Goal: Task Accomplishment & Management: Manage account settings

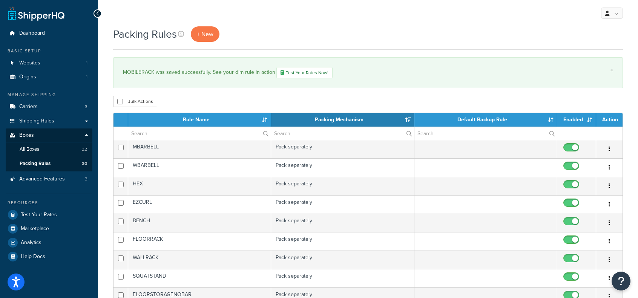
select select "15"
click at [41, 146] on link "All Boxes 32" at bounding box center [49, 149] width 87 height 14
select select "15"
click at [35, 147] on span "All Boxes" at bounding box center [30, 149] width 20 height 6
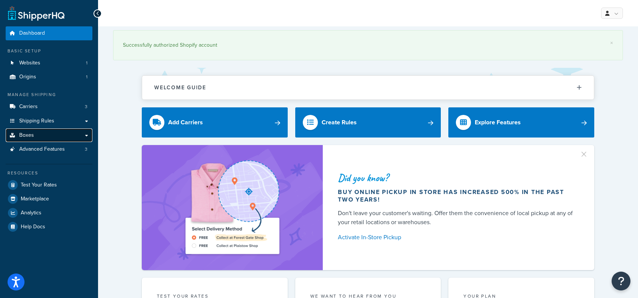
click at [26, 136] on span "Boxes" at bounding box center [26, 135] width 15 height 6
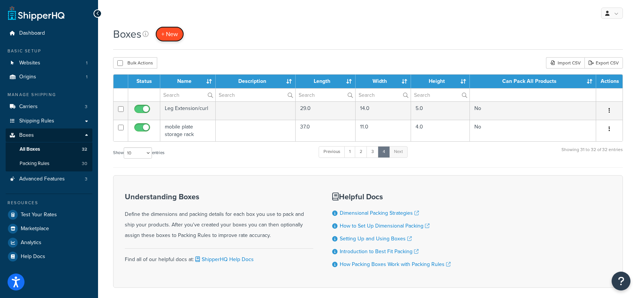
click at [175, 34] on span "+ New" at bounding box center [169, 34] width 17 height 9
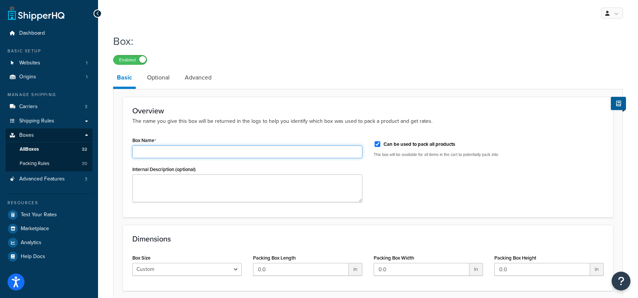
click at [193, 152] on input "Box Name" at bounding box center [247, 152] width 230 height 13
type input "Mobile plate storage rack w bar sleeves"
click at [378, 142] on input "Can be used to pack all products" at bounding box center [378, 144] width 8 height 6
checkbox input "false"
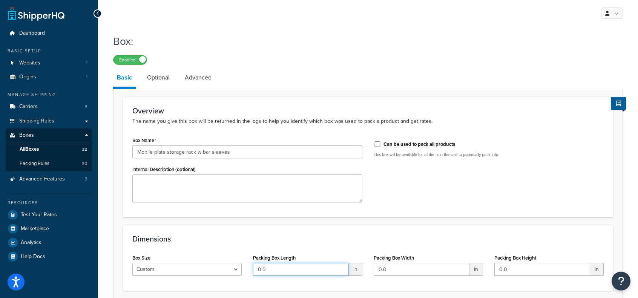
click at [286, 269] on input "0.0" at bounding box center [301, 269] width 96 height 13
type input "0"
type input "58"
click at [399, 269] on input "0.0" at bounding box center [422, 269] width 96 height 13
click at [398, 269] on input "0.0" at bounding box center [422, 269] width 96 height 13
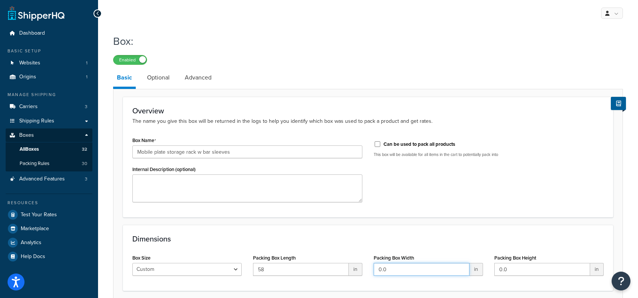
click at [397, 269] on input "0.0" at bounding box center [422, 269] width 96 height 13
type input "18"
click at [514, 272] on input "0.0" at bounding box center [542, 269] width 96 height 13
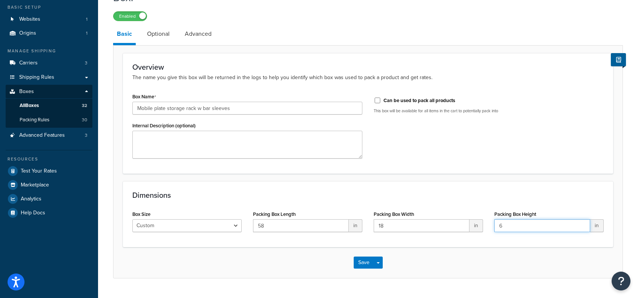
scroll to position [61, 0]
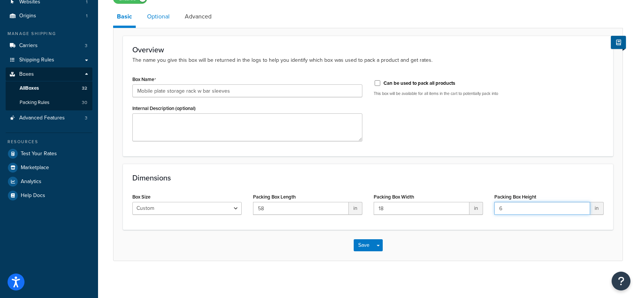
type input "6"
click at [157, 17] on link "Optional" at bounding box center [158, 17] width 30 height 18
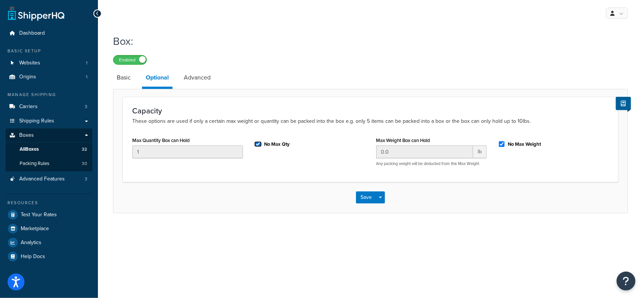
click at [259, 143] on input "No Max Qty" at bounding box center [258, 144] width 8 height 6
click at [258, 144] on input "No Max Qty" at bounding box center [258, 144] width 8 height 6
checkbox input "true"
click at [504, 144] on input "No Max Weight" at bounding box center [502, 144] width 8 height 6
checkbox input "false"
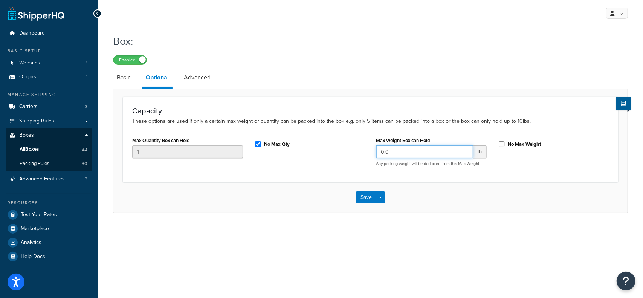
click at [432, 148] on input "0.0" at bounding box center [425, 152] width 97 height 13
type input "0"
type input "88"
drag, startPoint x: 201, startPoint y: 73, endPoint x: 185, endPoint y: 77, distance: 16.3
click at [201, 73] on link "Advanced" at bounding box center [197, 78] width 34 height 18
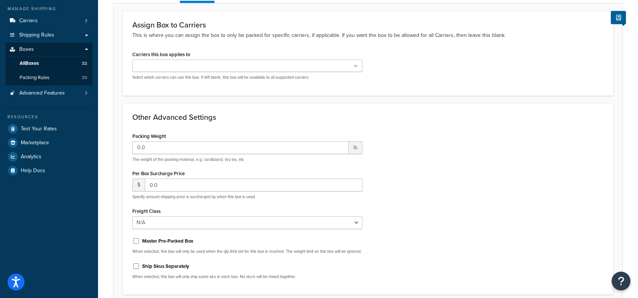
scroll to position [113, 0]
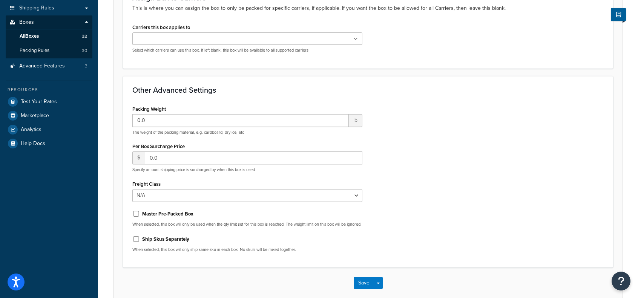
click at [163, 40] on input "Carriers this box applies to" at bounding box center [168, 39] width 67 height 8
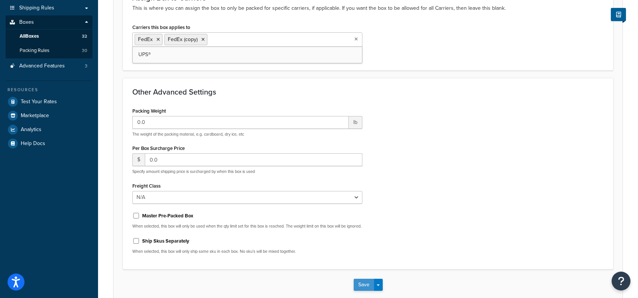
click at [363, 289] on button "Save" at bounding box center [364, 285] width 20 height 12
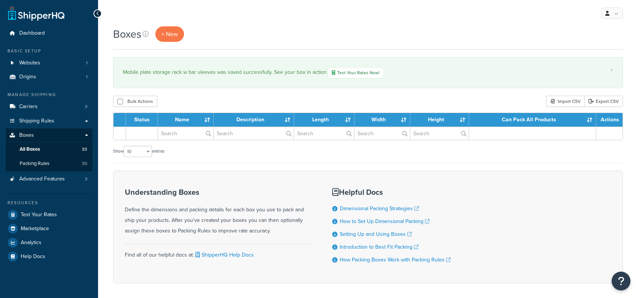
click at [156, 77] on div "Mobile plate storage rack w bar sleeves was saved successfully. See your box in…" at bounding box center [368, 72] width 490 height 11
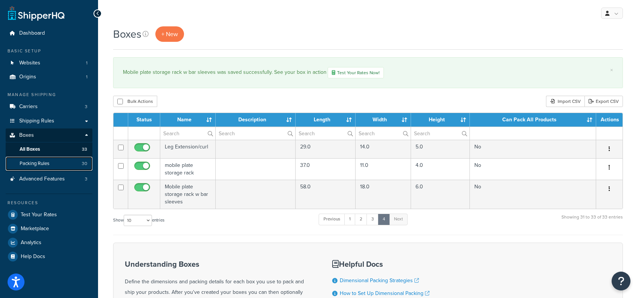
click at [45, 162] on span "Packing Rules" at bounding box center [35, 164] width 30 height 6
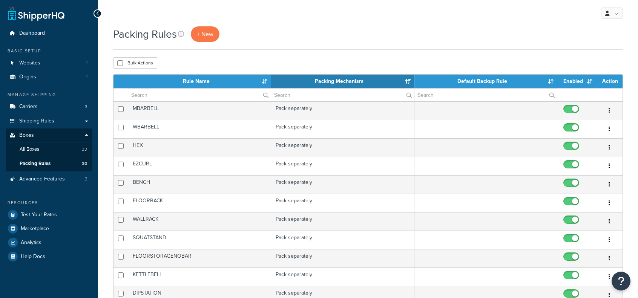
select select "15"
click at [215, 40] on link "+ New" at bounding box center [205, 33] width 29 height 15
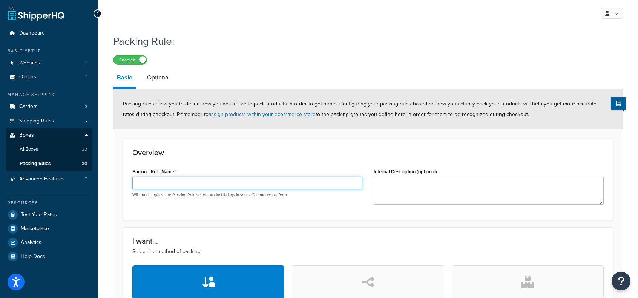
click at [204, 182] on input "Packing Rule Name" at bounding box center [247, 183] width 230 height 13
type input "M"
type input "MOBILERACKBARSLEEVES"
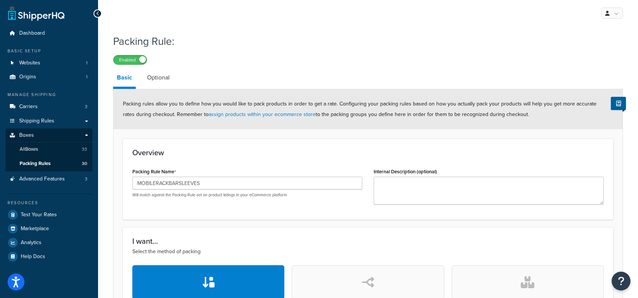
click at [245, 168] on div "Packing Rule Name MOBILERACKBARSLEEVES Will match against the Packing Rule set …" at bounding box center [247, 182] width 230 height 32
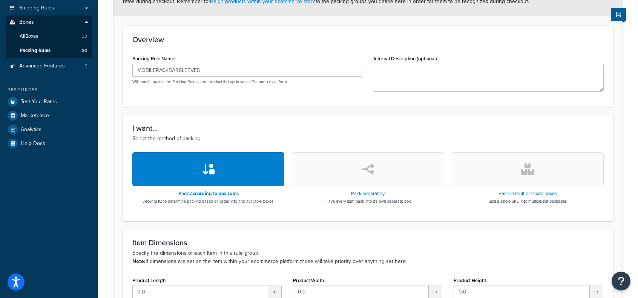
click at [327, 155] on button "button" at bounding box center [368, 169] width 152 height 34
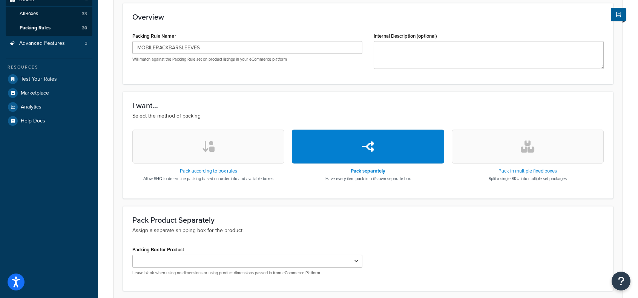
scroll to position [197, 0]
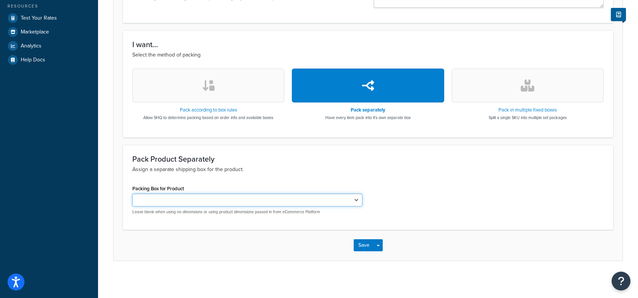
click at [194, 200] on select "Standard 50 Men Barbell Women barbell Bench Hex Floor Rack Wall Mount Rack Stan…" at bounding box center [247, 200] width 230 height 13
select select "737418"
click at [132, 194] on select "Standard 50 Men Barbell Women barbell Bench Hex Floor Rack Wall Mount Rack Stan…" at bounding box center [247, 200] width 230 height 13
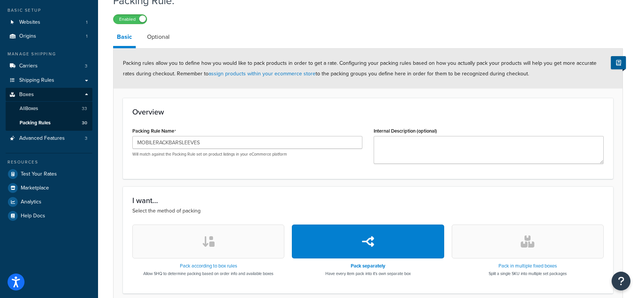
scroll to position [8, 0]
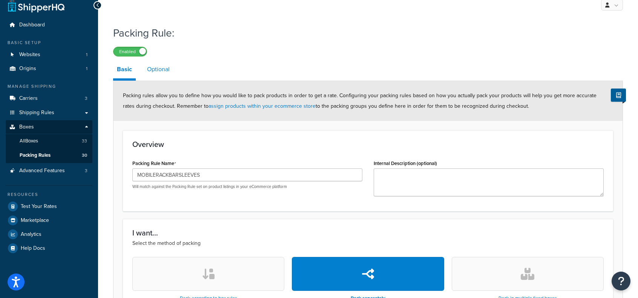
click at [159, 71] on link "Optional" at bounding box center [158, 69] width 30 height 18
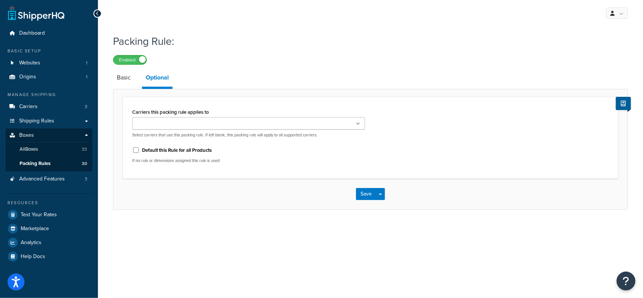
click at [195, 124] on ul at bounding box center [248, 123] width 233 height 12
click at [156, 150] on label "Default this Rule for all Products" at bounding box center [177, 150] width 70 height 7
click at [140, 150] on input "Default this Rule for all Products" at bounding box center [136, 150] width 8 height 6
checkbox input "true"
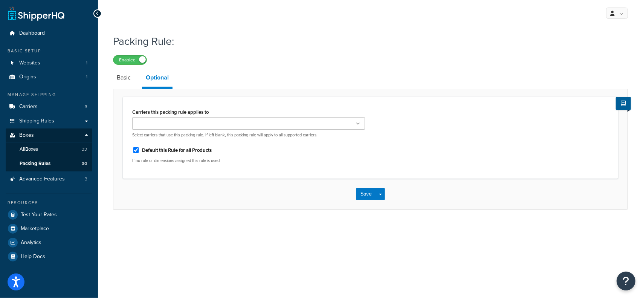
click at [185, 126] on input "Carriers this packing rule applies to" at bounding box center [168, 124] width 67 height 8
click at [308, 91] on div "Carriers this packing rule applies to FedEx UPS® FedEx (copy) Select carriers t…" at bounding box center [370, 150] width 515 height 123
click at [172, 112] on label "Carriers this packing rule applies to" at bounding box center [170, 112] width 77 height 6
click at [172, 120] on input "Carriers this packing rule applies to" at bounding box center [197, 124] width 67 height 8
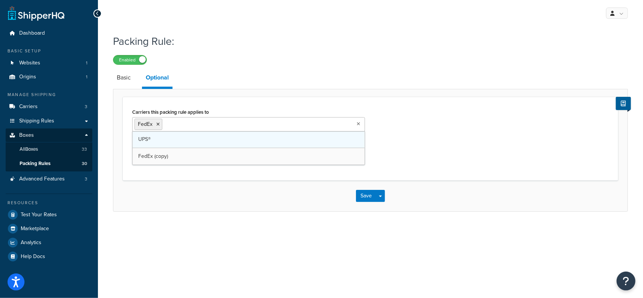
click at [182, 126] on input "Carriers this packing rule applies to" at bounding box center [197, 124] width 67 height 8
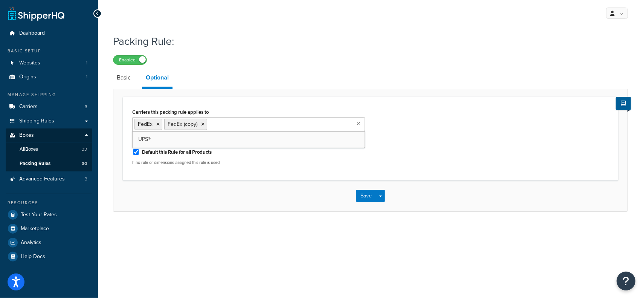
click at [353, 193] on div "Save Save Dropdown Save and Edit Save and Duplicate Save and Create New" at bounding box center [370, 196] width 515 height 31
click at [358, 192] on button "Save" at bounding box center [366, 196] width 20 height 12
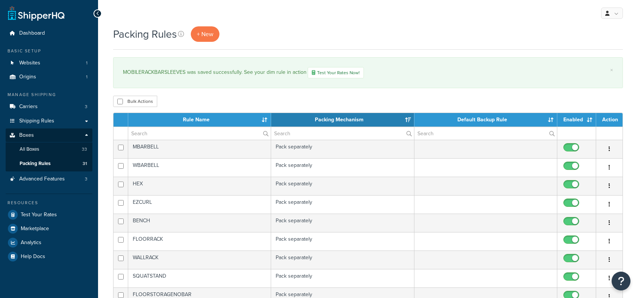
select select "15"
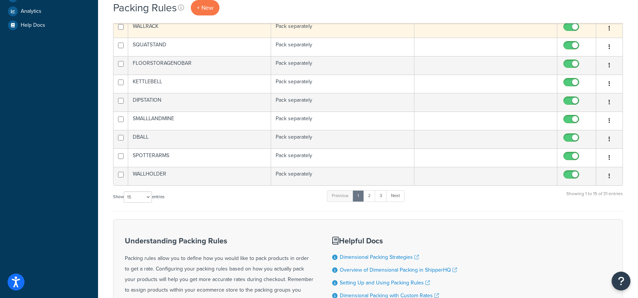
scroll to position [102, 0]
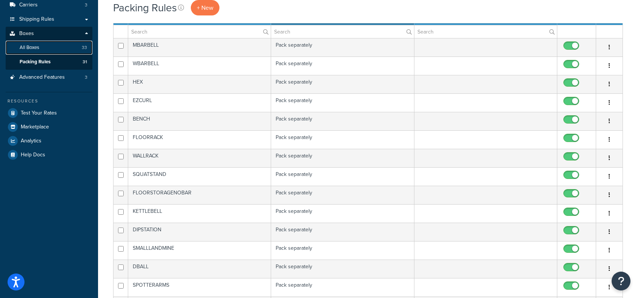
click at [37, 46] on span "All Boxes" at bounding box center [30, 47] width 20 height 6
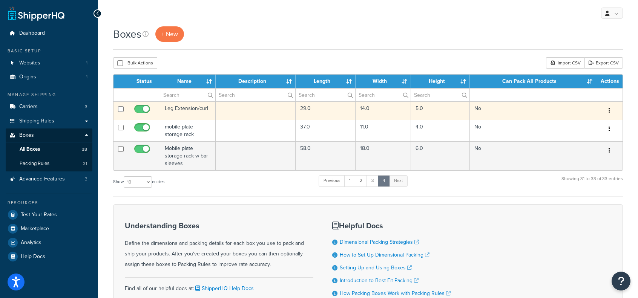
click at [180, 108] on td "Leg Extension/curl" at bounding box center [187, 110] width 55 height 18
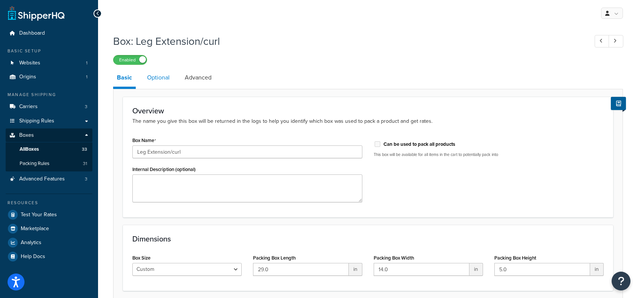
click at [158, 79] on link "Optional" at bounding box center [158, 78] width 30 height 18
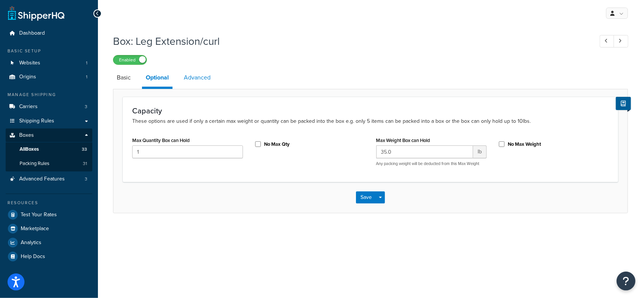
click at [195, 77] on link "Advanced" at bounding box center [197, 78] width 34 height 18
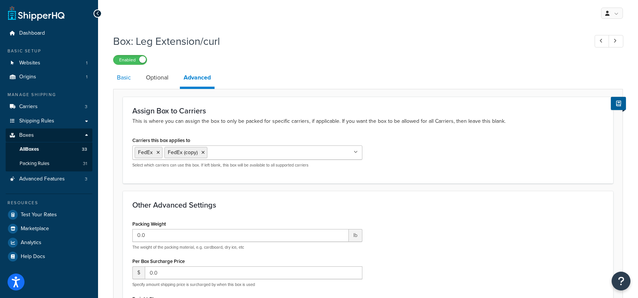
click at [123, 78] on link "Basic" at bounding box center [123, 78] width 21 height 18
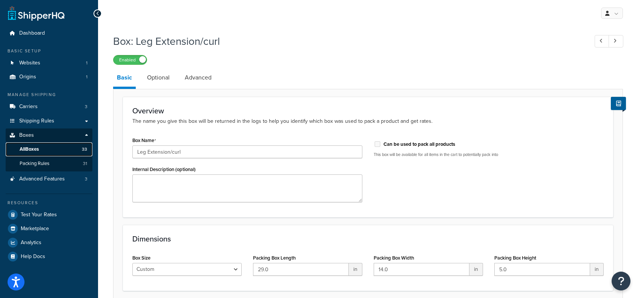
click at [37, 150] on span "All Boxes" at bounding box center [29, 149] width 19 height 6
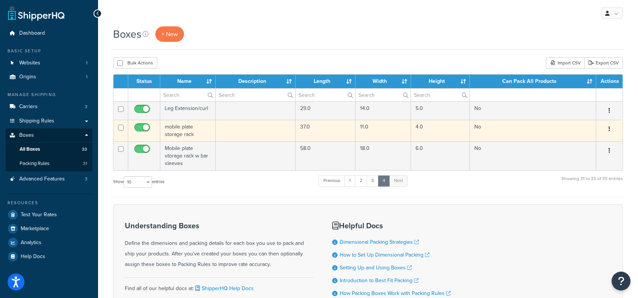
click at [183, 133] on td "mobile plate storage rack" at bounding box center [187, 130] width 55 height 21
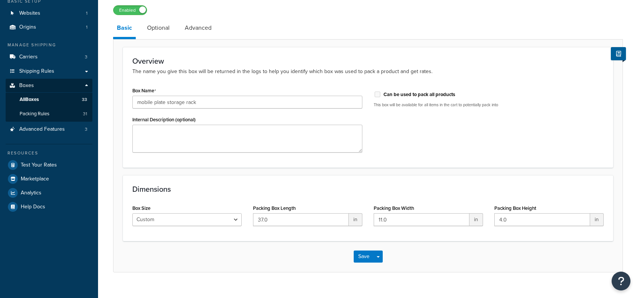
scroll to position [61, 0]
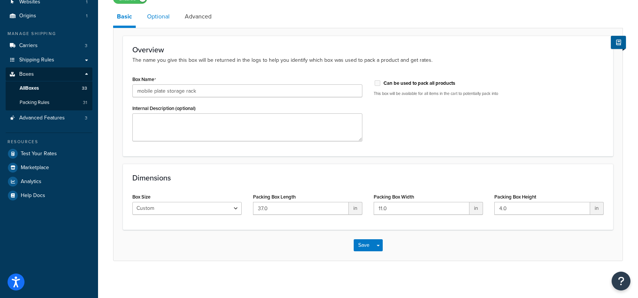
click at [155, 17] on link "Optional" at bounding box center [158, 17] width 30 height 18
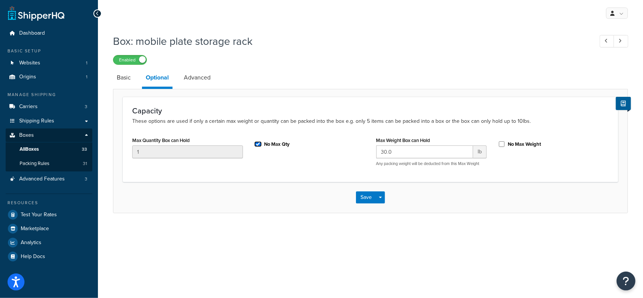
click at [259, 145] on input "No Max Qty" at bounding box center [258, 144] width 8 height 6
checkbox input "false"
click at [366, 194] on button "Save" at bounding box center [366, 197] width 20 height 12
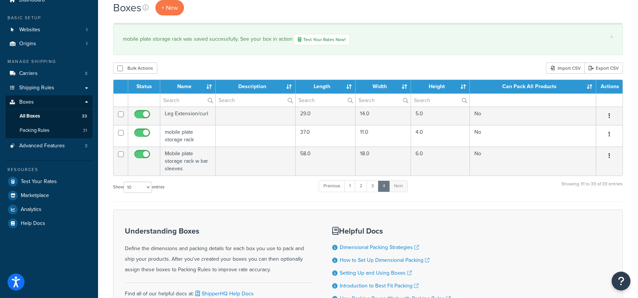
scroll to position [38, 0]
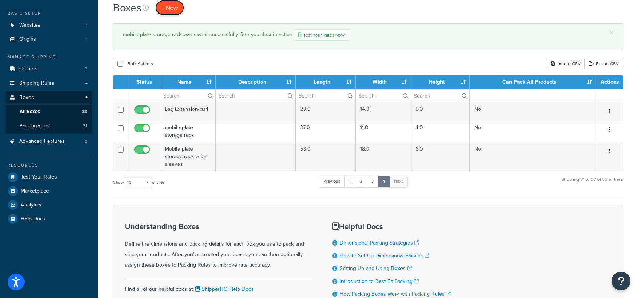
click at [176, 6] on span "+ New" at bounding box center [169, 7] width 17 height 9
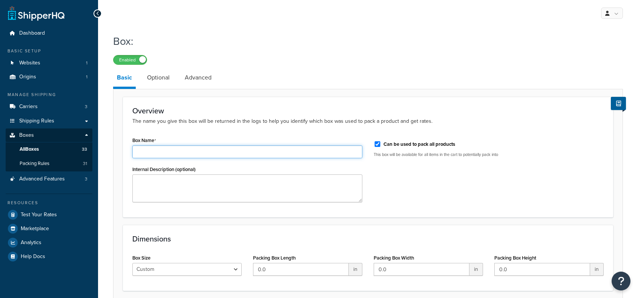
click at [170, 155] on input "Box Name" at bounding box center [247, 152] width 230 height 13
type input "w"
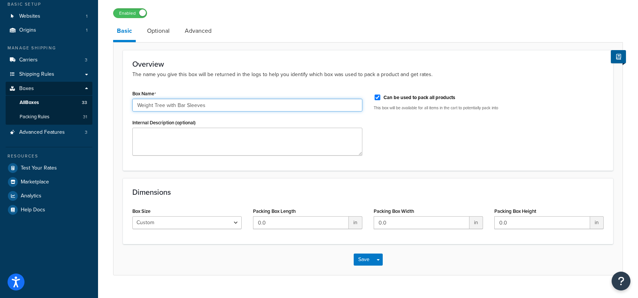
scroll to position [61, 0]
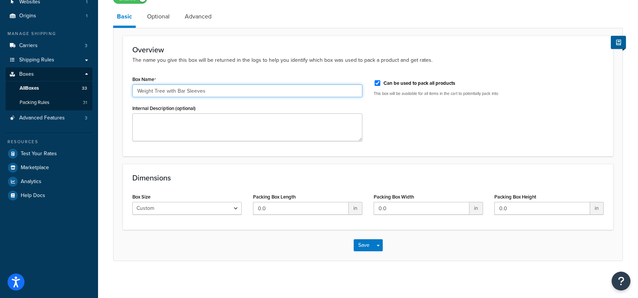
type input "Weight Tree with Bar Sleeves"
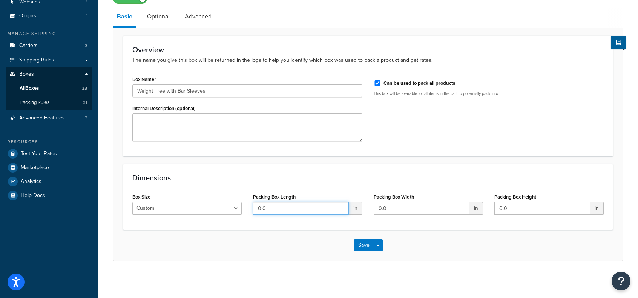
click at [286, 209] on input "0.0" at bounding box center [301, 208] width 96 height 13
type input "50"
click at [402, 207] on input "0.0" at bounding box center [422, 208] width 96 height 13
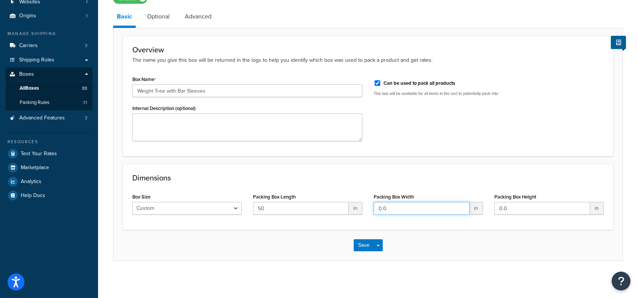
click at [402, 206] on input "0.0" at bounding box center [422, 208] width 96 height 13
type input "28"
click at [501, 205] on input "0.0" at bounding box center [542, 208] width 96 height 13
type input "5"
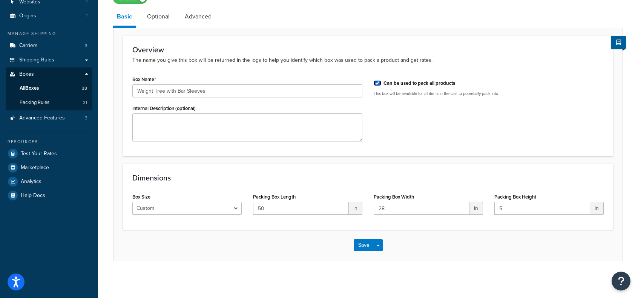
click at [380, 84] on input "Can be used to pack all products" at bounding box center [378, 83] width 8 height 6
checkbox input "false"
click at [365, 247] on button "Save" at bounding box center [364, 245] width 20 height 12
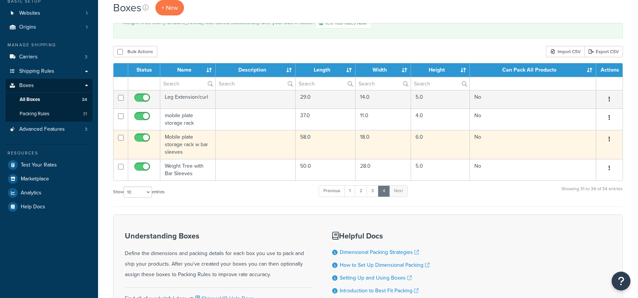
scroll to position [75, 0]
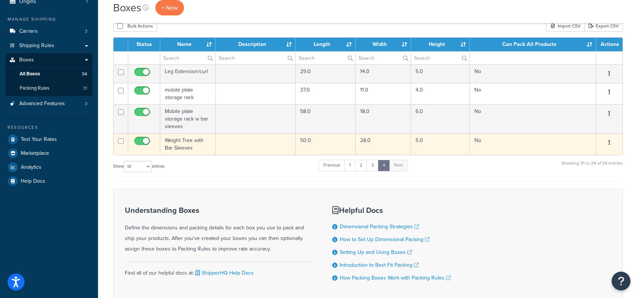
click at [185, 144] on td "Weight Tree with Bar Sleeves" at bounding box center [187, 143] width 55 height 21
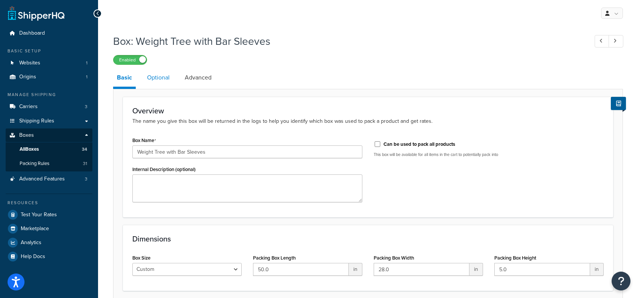
click at [155, 74] on link "Optional" at bounding box center [158, 78] width 30 height 18
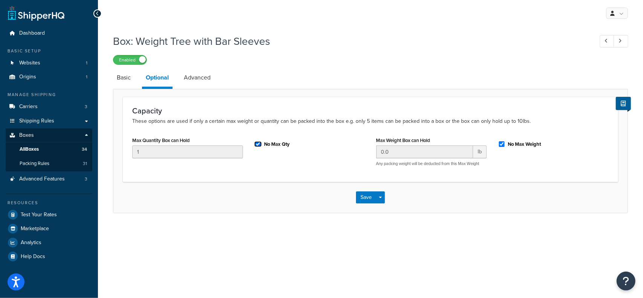
click at [257, 142] on input "No Max Qty" at bounding box center [258, 144] width 8 height 6
checkbox input "false"
click at [412, 152] on input "0.0" at bounding box center [425, 152] width 97 height 13
click at [503, 144] on input "No Max Weight" at bounding box center [502, 144] width 8 height 6
checkbox input "false"
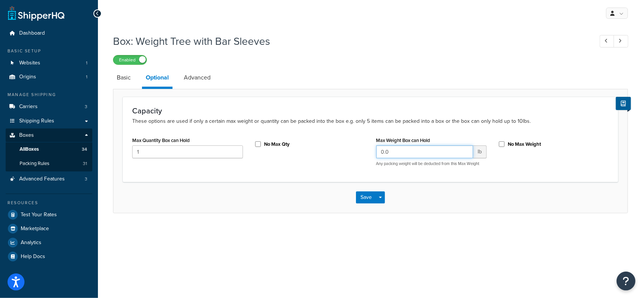
click at [444, 154] on input "0.0" at bounding box center [425, 152] width 97 height 13
type input "0"
type input "1"
type input "40"
click at [366, 195] on button "Save" at bounding box center [366, 197] width 20 height 12
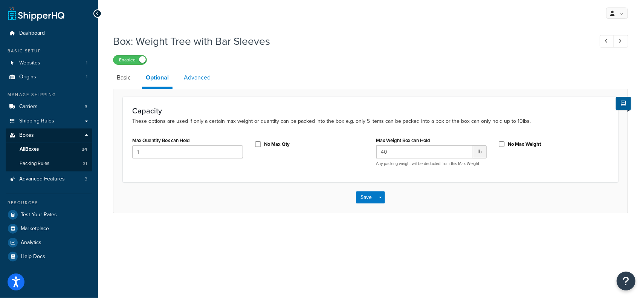
click at [193, 73] on link "Advanced" at bounding box center [197, 78] width 34 height 18
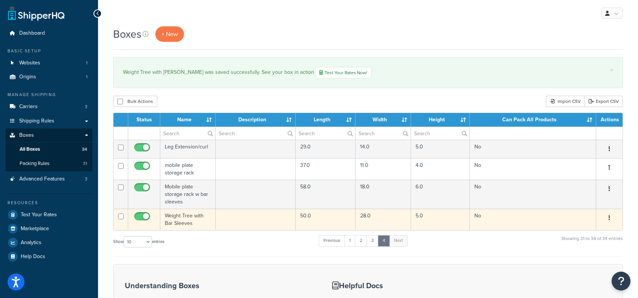
click at [188, 219] on td "Weight Tree with Bar Sleeves" at bounding box center [187, 219] width 55 height 21
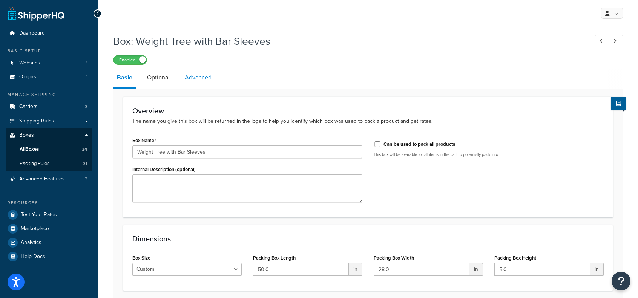
drag, startPoint x: 202, startPoint y: 86, endPoint x: 197, endPoint y: 80, distance: 8.6
click at [202, 86] on link "Advanced" at bounding box center [198, 78] width 34 height 18
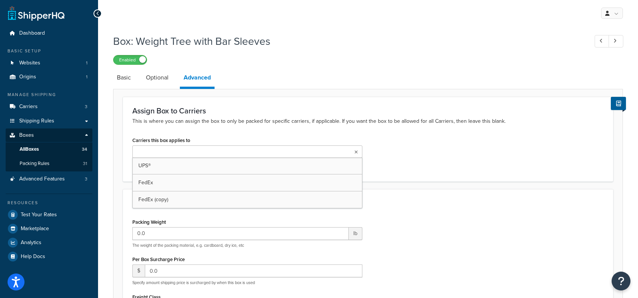
click at [179, 157] on ul at bounding box center [247, 152] width 230 height 12
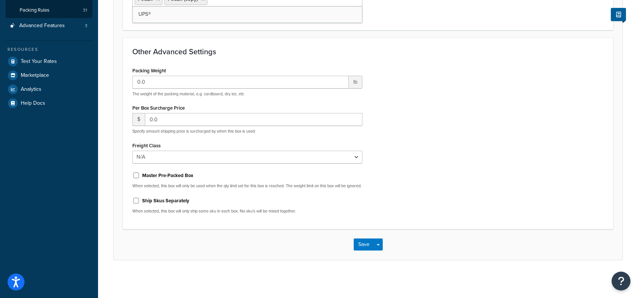
scroll to position [158, 0]
click at [356, 248] on button "Save" at bounding box center [364, 245] width 20 height 12
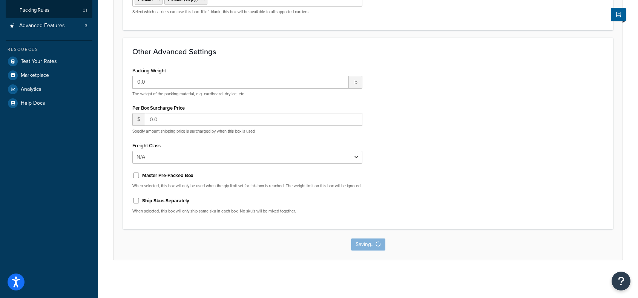
scroll to position [0, 0]
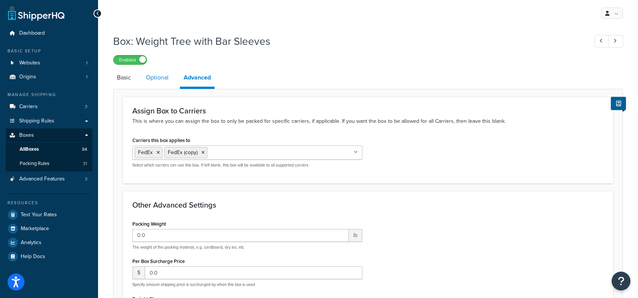
click at [161, 82] on link "Optional" at bounding box center [157, 78] width 30 height 18
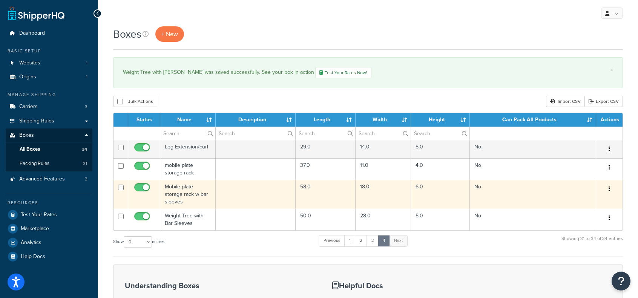
click at [179, 195] on td "Mobile plate storage rack w bar sleeves" at bounding box center [187, 194] width 55 height 29
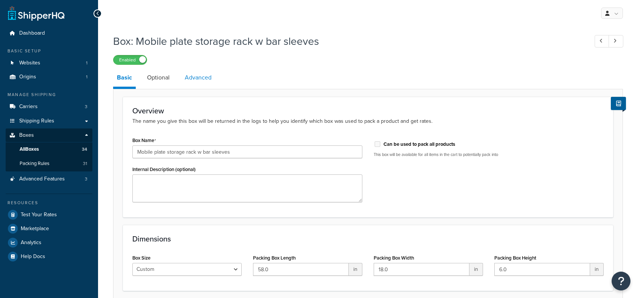
click at [193, 77] on link "Advanced" at bounding box center [198, 78] width 34 height 18
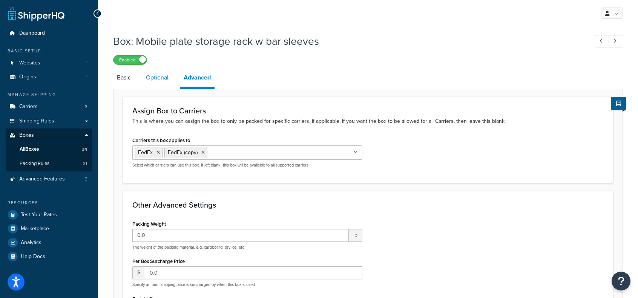
click at [161, 79] on link "Optional" at bounding box center [157, 78] width 30 height 18
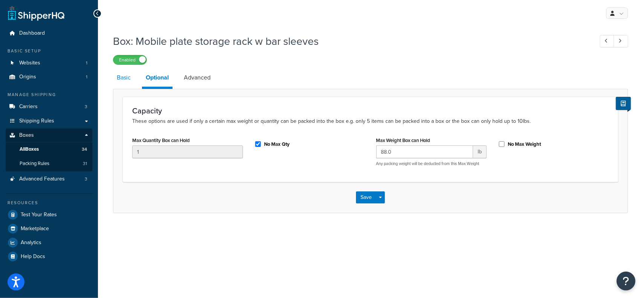
click at [123, 77] on link "Basic" at bounding box center [123, 78] width 21 height 18
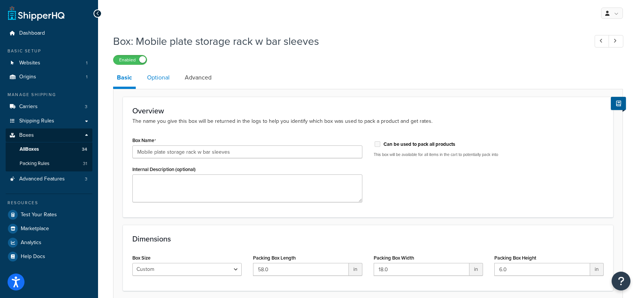
click at [160, 77] on link "Optional" at bounding box center [158, 78] width 30 height 18
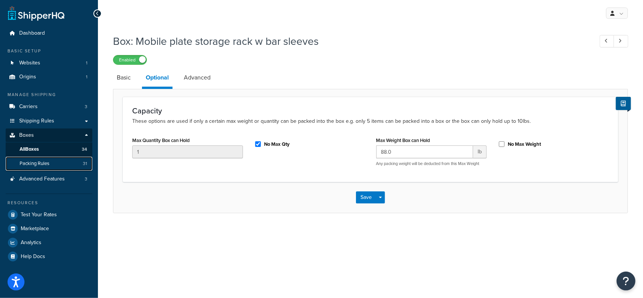
click at [40, 159] on link "Packing Rules 31" at bounding box center [49, 164] width 87 height 14
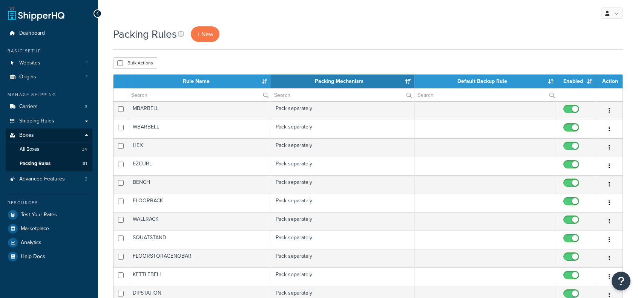
select select "15"
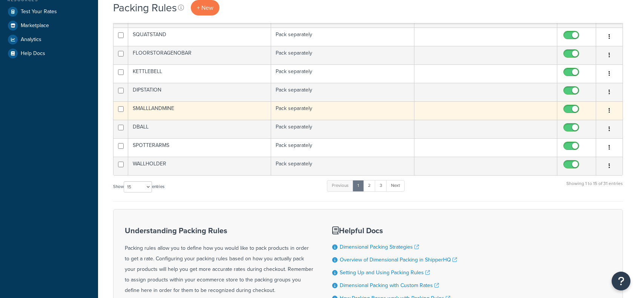
scroll to position [289, 0]
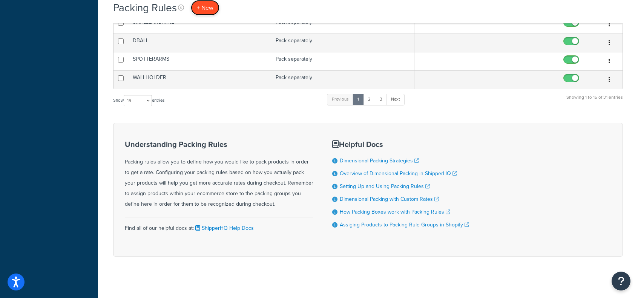
click at [205, 5] on span "+ New" at bounding box center [205, 7] width 17 height 9
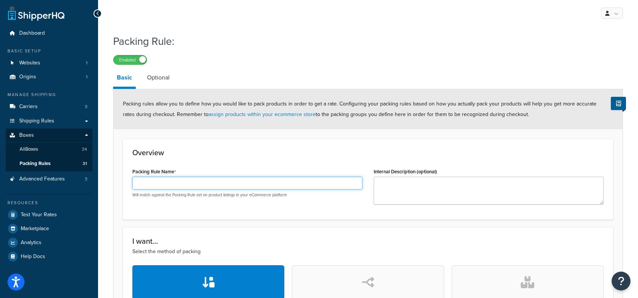
click at [249, 181] on input "Packing Rule Name" at bounding box center [247, 183] width 230 height 13
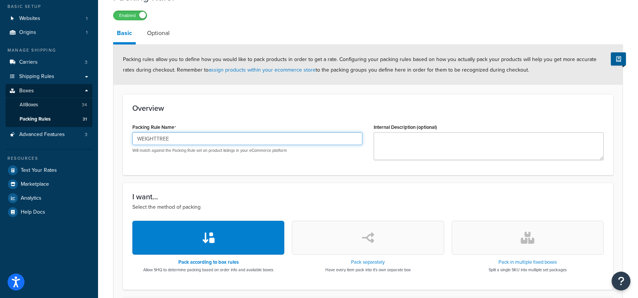
scroll to position [75, 0]
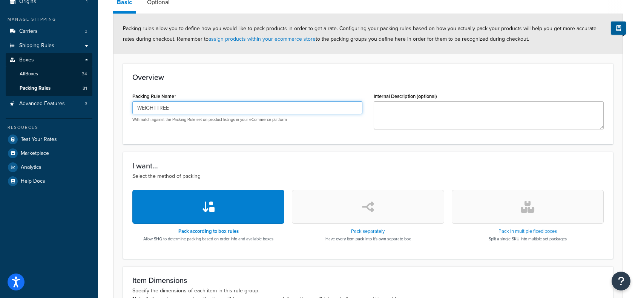
type input "WEIGHTTREE"
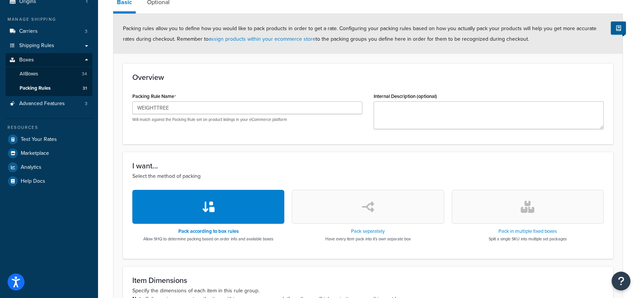
click at [388, 211] on button "button" at bounding box center [368, 207] width 152 height 34
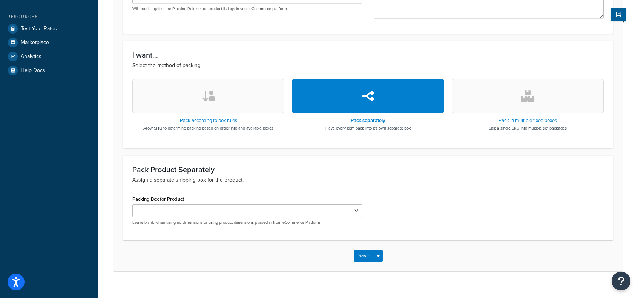
scroll to position [197, 0]
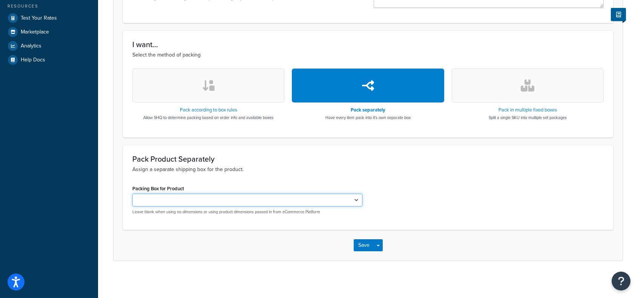
click at [236, 202] on select "Standard 50 Men Barbell Women barbell Bench Hex Floor Rack Wall Mount Rack Stan…" at bounding box center [247, 200] width 230 height 13
select select "737420"
click at [132, 194] on select "Standard 50 Men Barbell Women barbell Bench Hex Floor Rack Wall Mount Rack Stan…" at bounding box center [247, 200] width 230 height 13
click at [359, 244] on button "Save" at bounding box center [364, 245] width 20 height 12
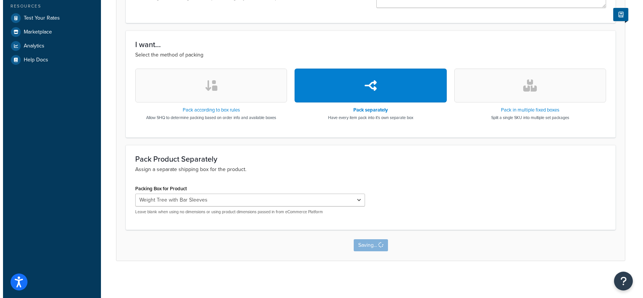
scroll to position [0, 0]
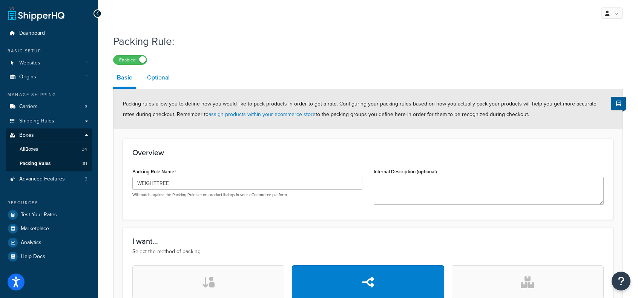
click at [163, 78] on link "Optional" at bounding box center [158, 78] width 30 height 18
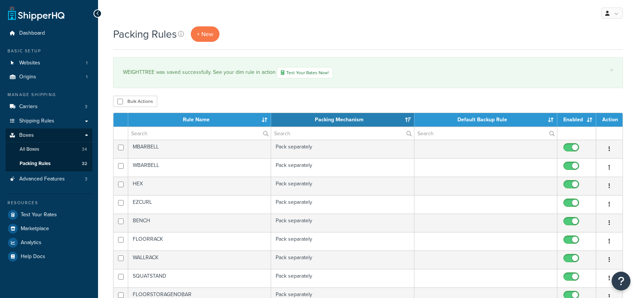
select select "15"
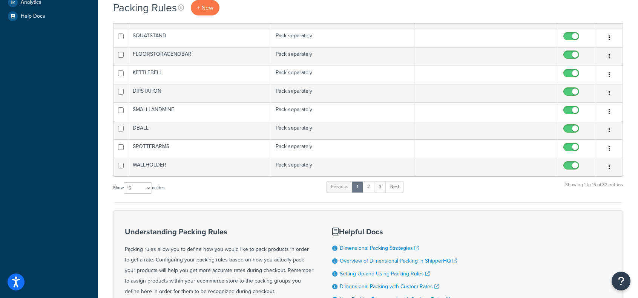
scroll to position [264, 0]
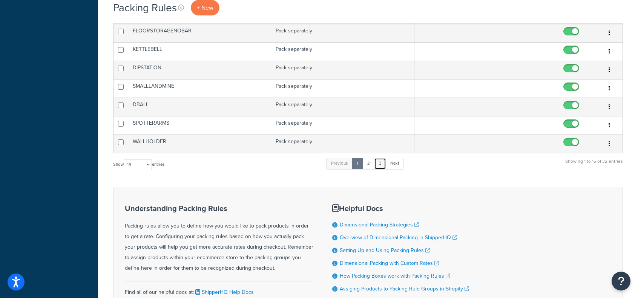
click at [380, 162] on link "3" at bounding box center [380, 163] width 12 height 11
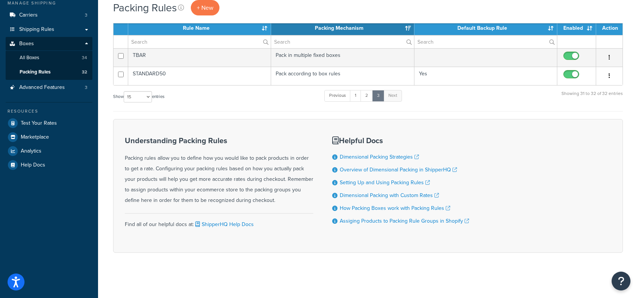
scroll to position [89, 0]
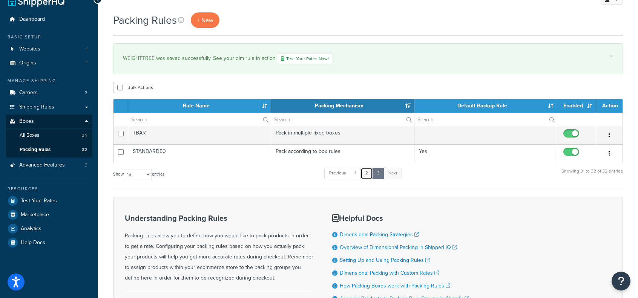
click at [366, 176] on link "2" at bounding box center [366, 173] width 12 height 11
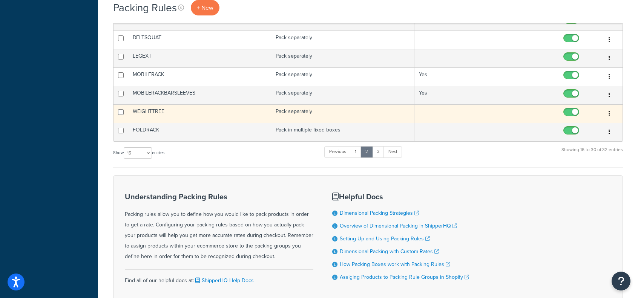
click at [159, 106] on td "WEIGHTTREE" at bounding box center [199, 113] width 143 height 18
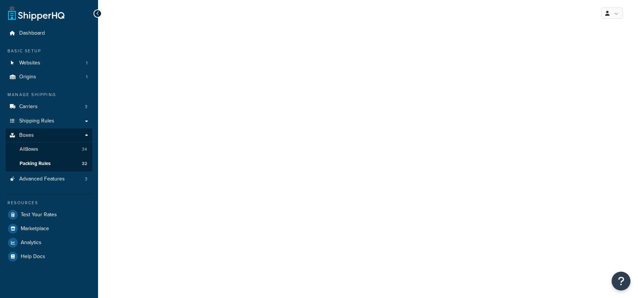
select select "737420"
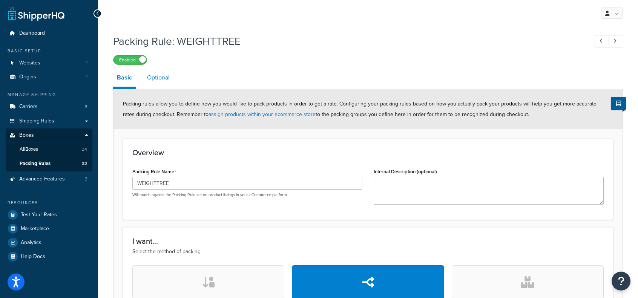
click at [159, 81] on link "Optional" at bounding box center [158, 78] width 30 height 18
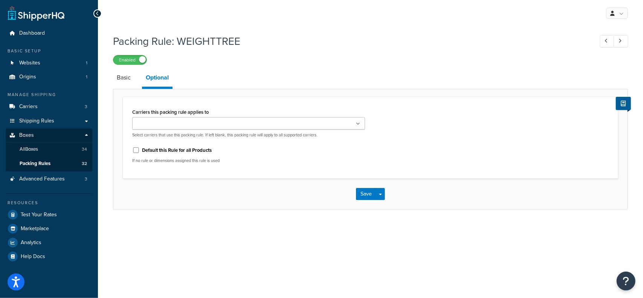
click at [190, 122] on input "Carriers this packing rule applies to" at bounding box center [168, 124] width 67 height 8
click at [196, 121] on input "Carriers this packing rule applies to" at bounding box center [197, 124] width 67 height 8
click at [366, 197] on button "Save" at bounding box center [366, 196] width 20 height 12
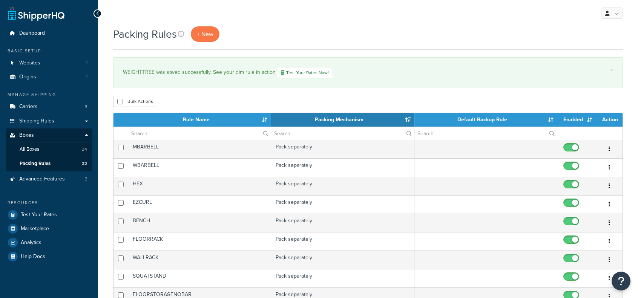
select select "15"
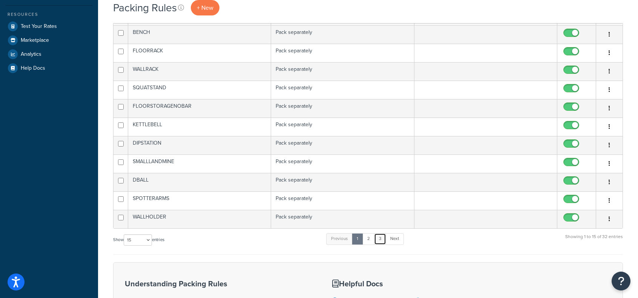
click at [382, 238] on link "3" at bounding box center [380, 238] width 12 height 11
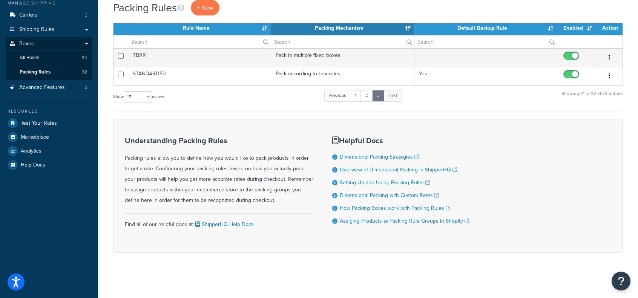
scroll to position [89, 0]
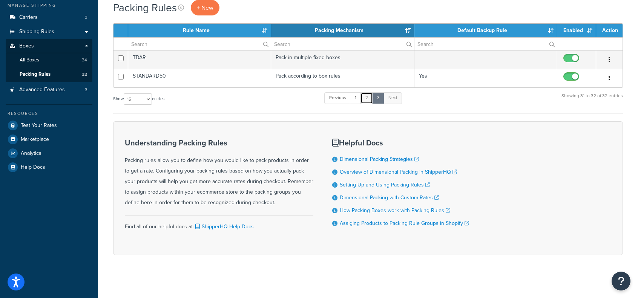
click at [365, 98] on link "2" at bounding box center [366, 97] width 12 height 11
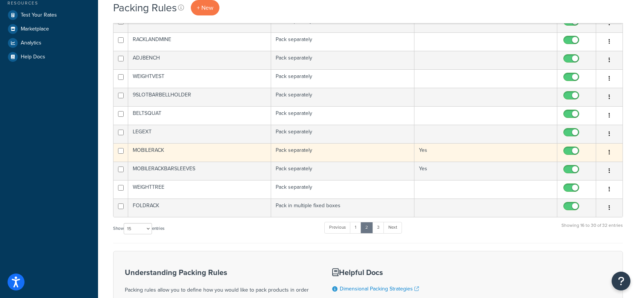
scroll to position [238, 0]
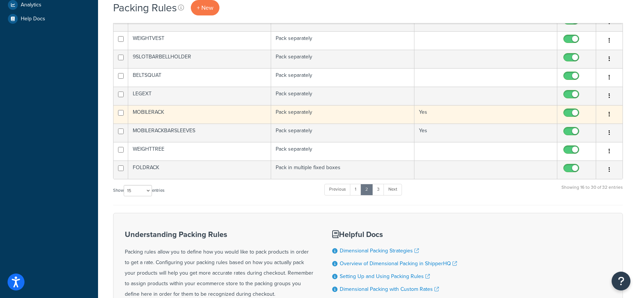
click at [143, 112] on td "MOBILERACK" at bounding box center [199, 114] width 143 height 18
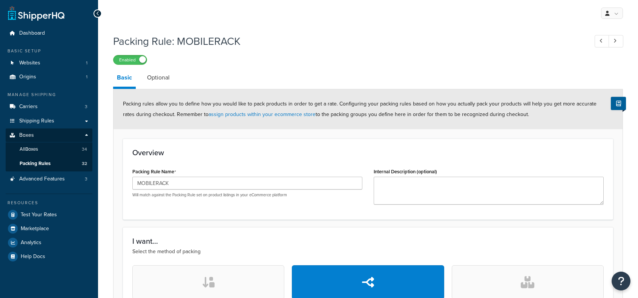
select select "737417"
click at [161, 77] on link "Optional" at bounding box center [158, 78] width 30 height 18
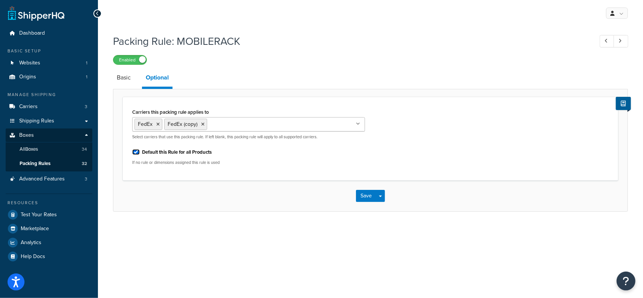
click at [138, 150] on input "Default this Rule for all Products" at bounding box center [136, 152] width 8 height 6
checkbox input "false"
click at [366, 196] on button "Save" at bounding box center [366, 196] width 20 height 12
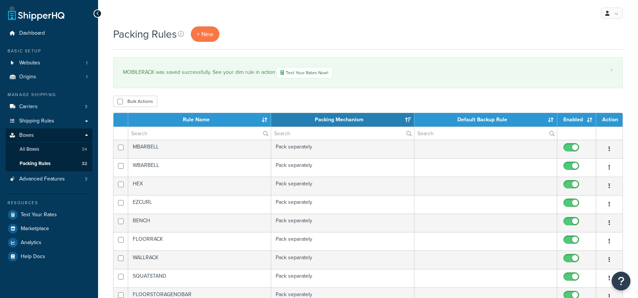
select select "15"
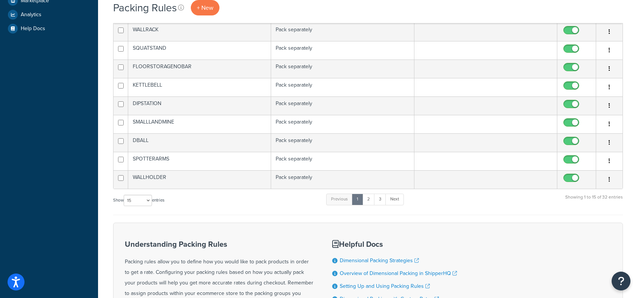
scroll to position [226, 0]
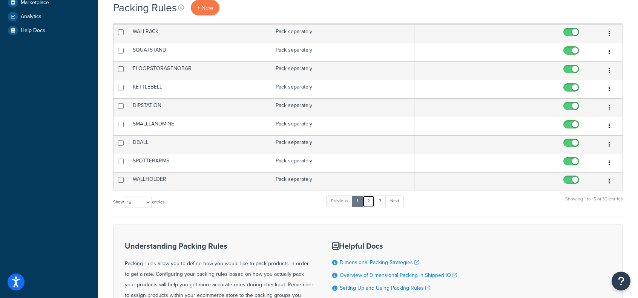
click at [368, 201] on link "2" at bounding box center [368, 201] width 12 height 11
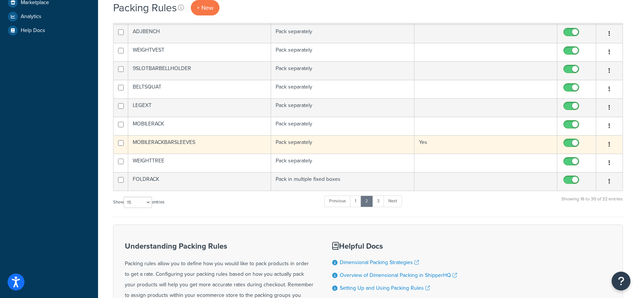
click at [163, 141] on td "MOBILERACKBARSLEEVES" at bounding box center [199, 144] width 143 height 18
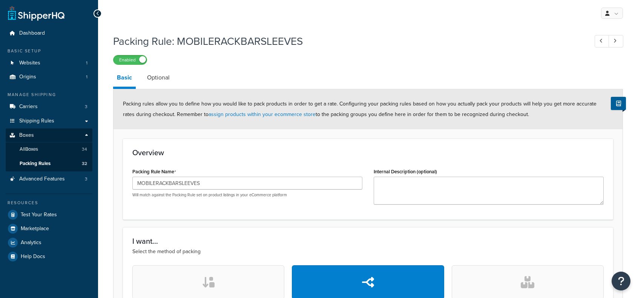
select select "737418"
click at [163, 81] on link "Optional" at bounding box center [158, 78] width 30 height 18
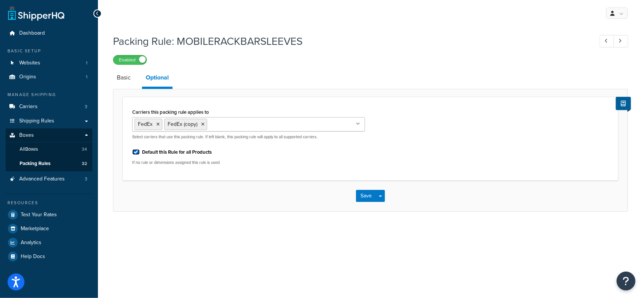
click at [138, 149] on input "Default this Rule for all Products" at bounding box center [136, 152] width 8 height 6
checkbox input "false"
click at [371, 192] on button "Save" at bounding box center [366, 196] width 20 height 12
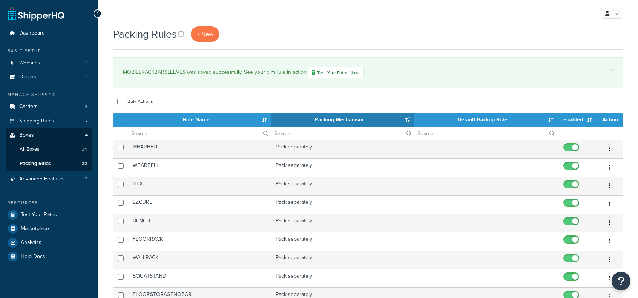
select select "15"
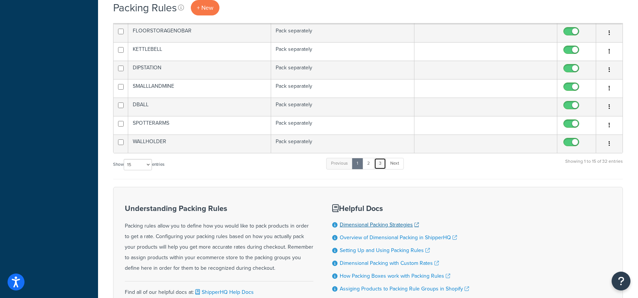
click at [379, 159] on link "3" at bounding box center [380, 163] width 12 height 11
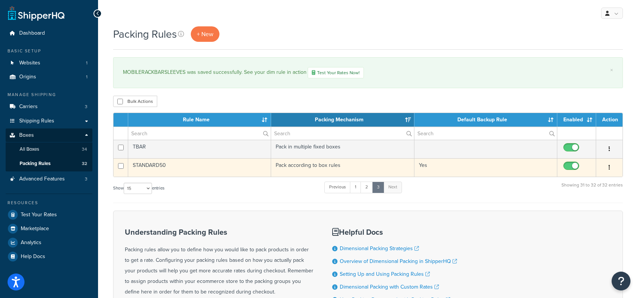
click at [158, 164] on td "STANDARD50" at bounding box center [199, 167] width 143 height 18
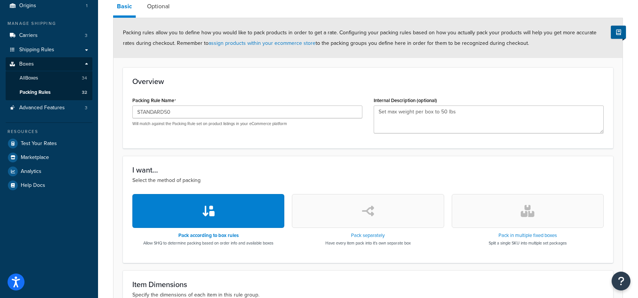
scroll to position [38, 0]
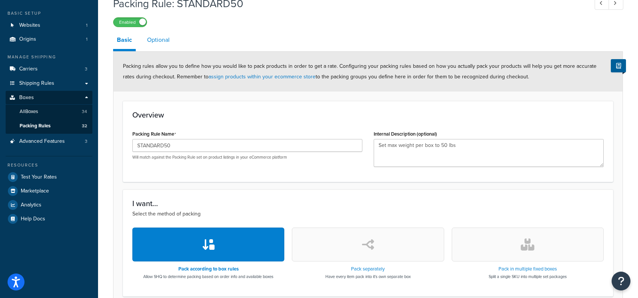
click at [156, 44] on link "Optional" at bounding box center [158, 40] width 30 height 18
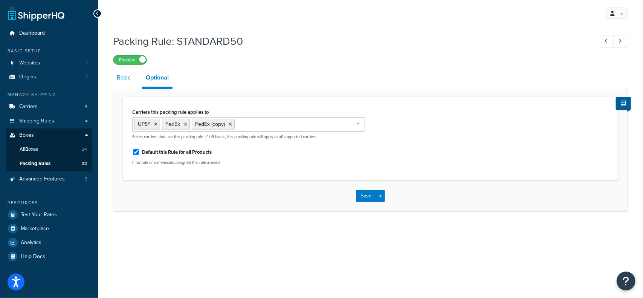
click at [130, 76] on link "Basic" at bounding box center [123, 78] width 21 height 18
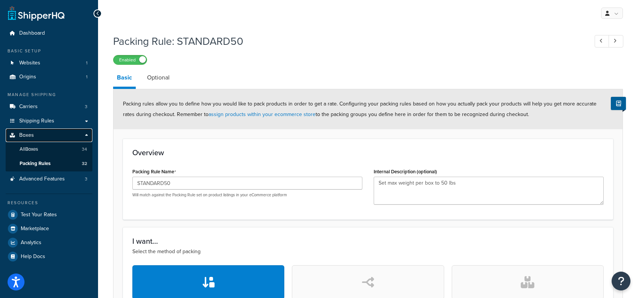
click at [40, 135] on link "Boxes" at bounding box center [49, 136] width 87 height 14
